Goal: Check status

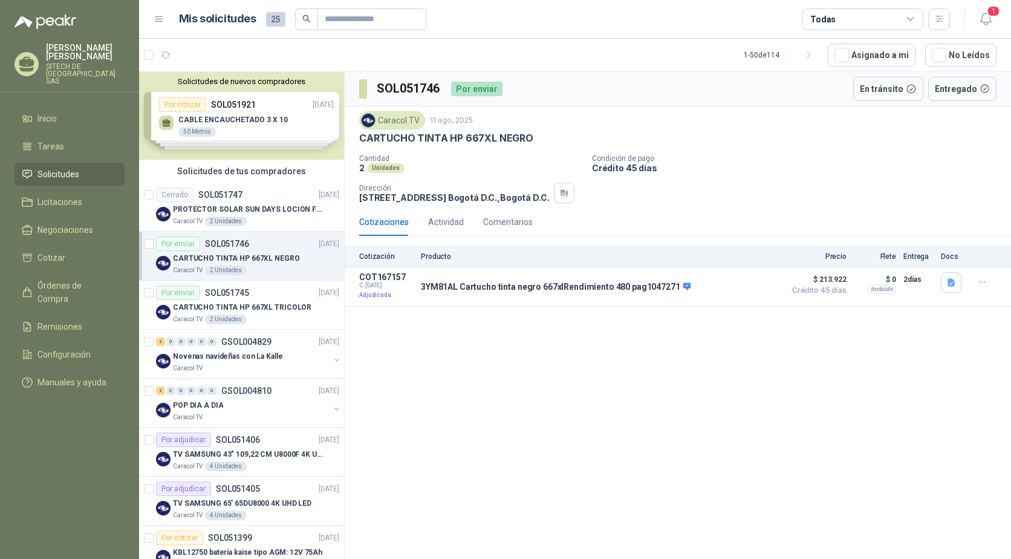
click at [973, 18] on div "1" at bounding box center [973, 19] width 47 height 19
click at [980, 22] on icon "button" at bounding box center [985, 18] width 15 height 15
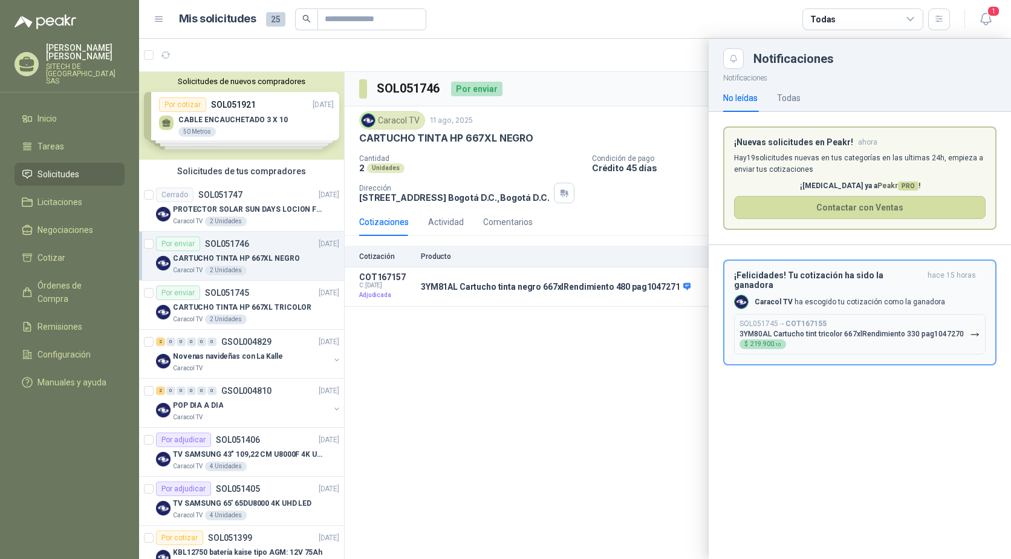
click at [799, 303] on div "¡Felicidades! Tu cotización ha sido la ganadora hace 15 horas Caracol TV [PERSO…" at bounding box center [860, 312] width 252 height 84
